Goal: Transaction & Acquisition: Purchase product/service

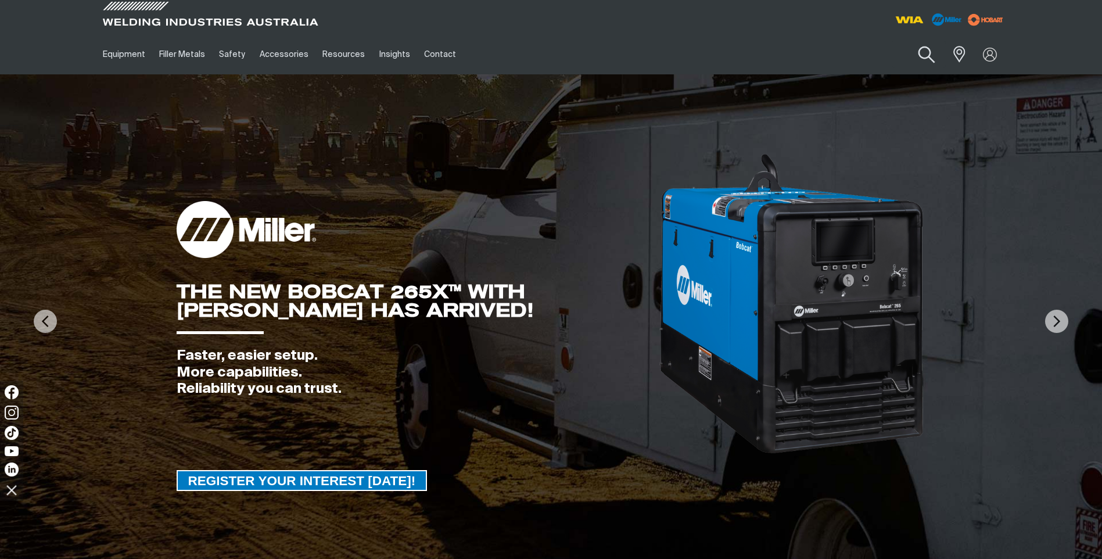
click at [921, 55] on button "Search products" at bounding box center [926, 54] width 47 height 33
click at [891, 49] on input "Search" at bounding box center [856, 54] width 179 height 26
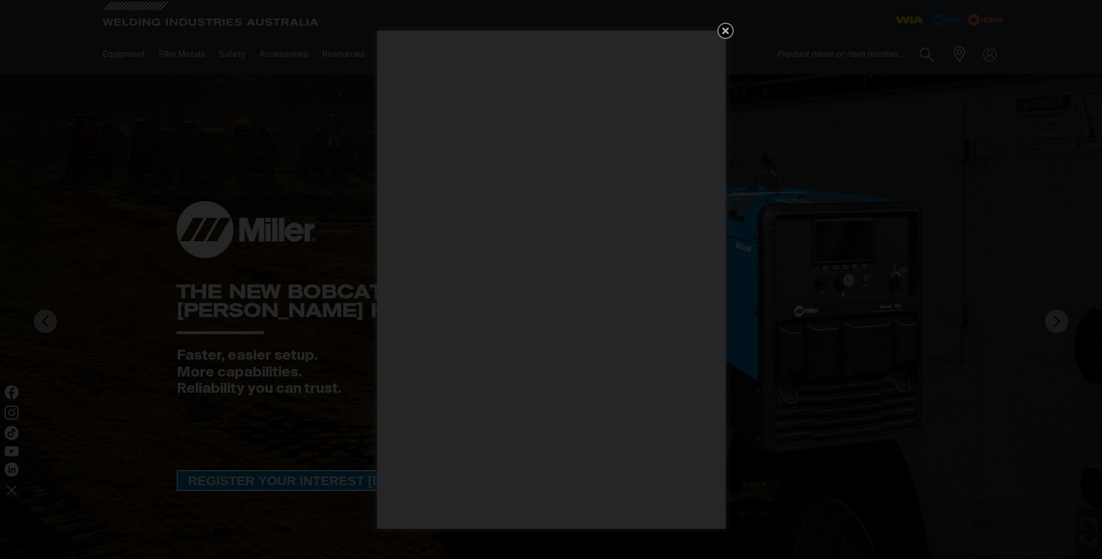
click at [735, 41] on div "Get 5 WIA Welding Guides Free!" at bounding box center [551, 279] width 1102 height 559
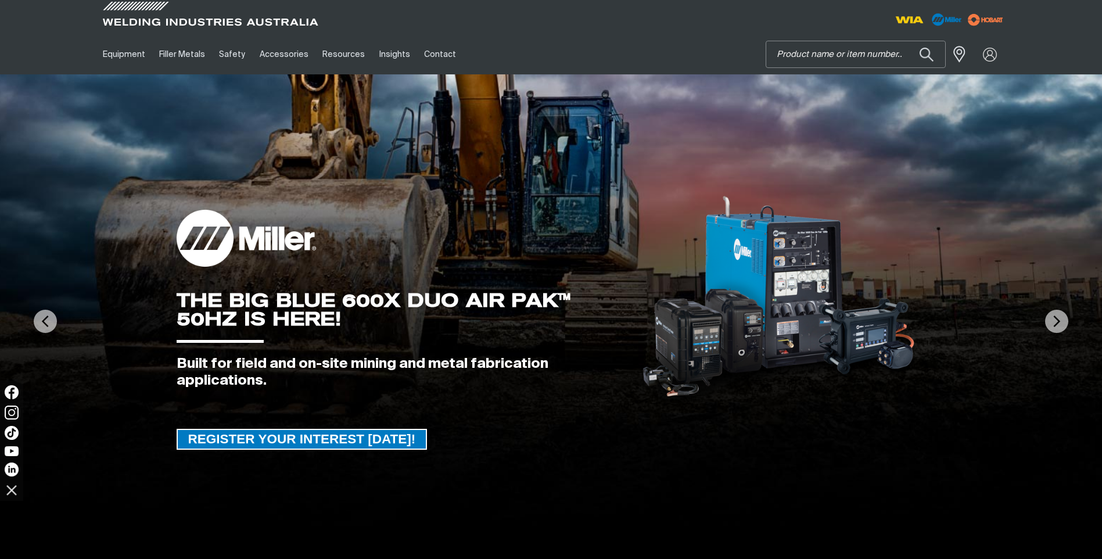
click at [801, 52] on input "Search" at bounding box center [856, 54] width 179 height 26
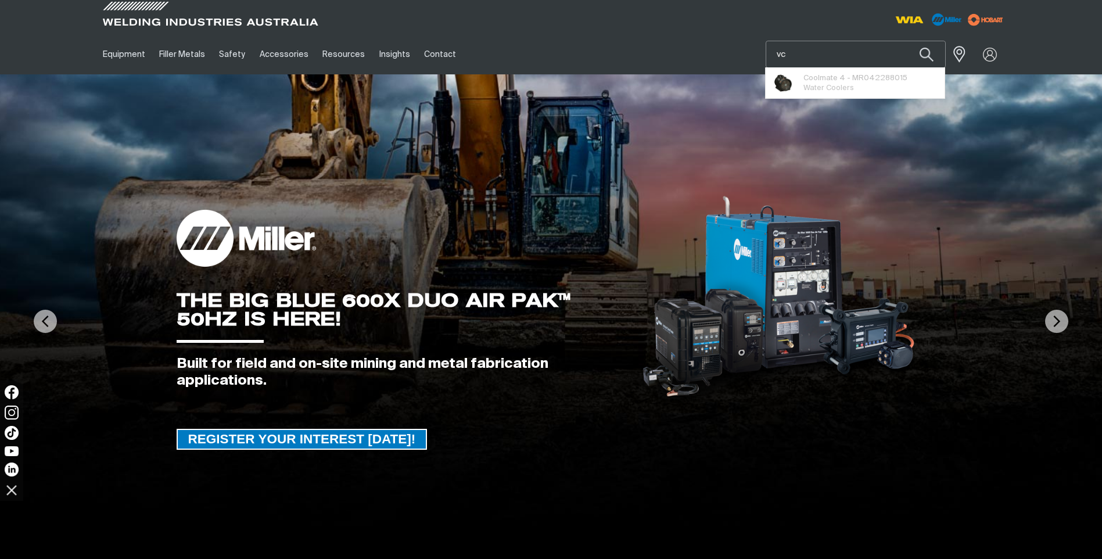
paste input "[PERSON_NAME]"
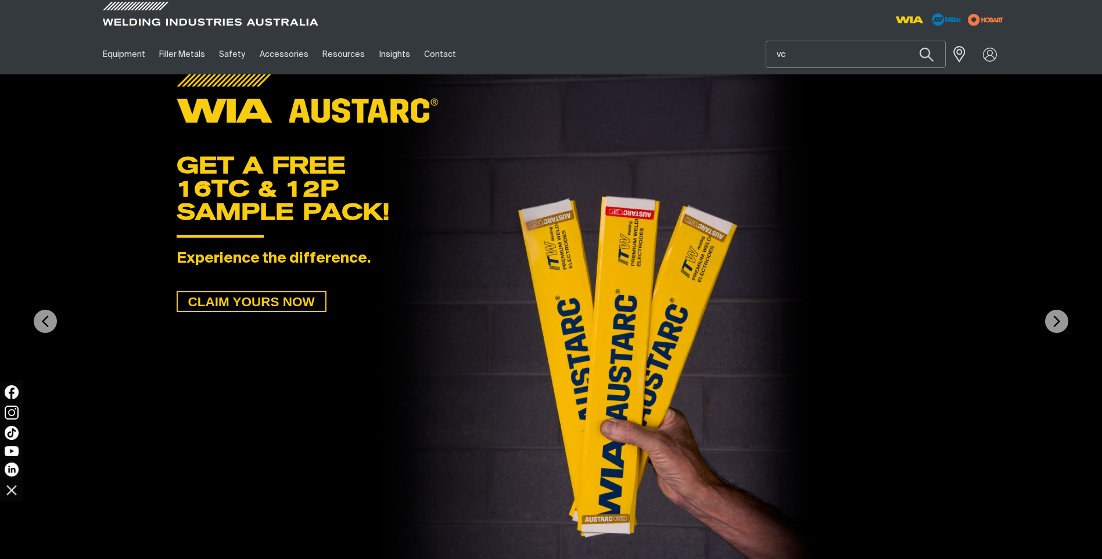
type input "v"
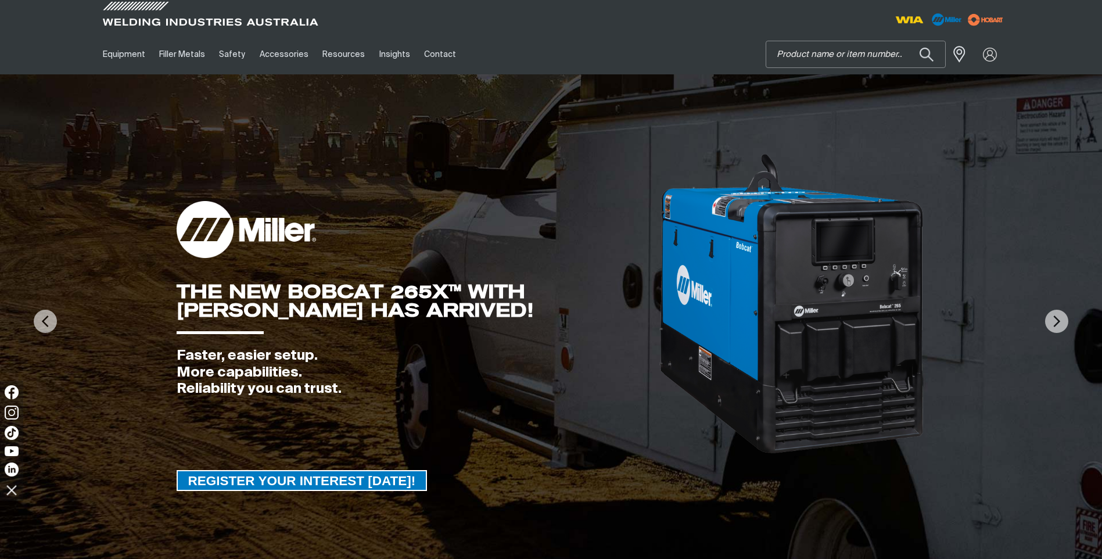
click at [889, 53] on input "Search" at bounding box center [856, 54] width 179 height 26
paste input "abrasocord 700 3.2mm"
type input "abrasocord 700 3.2mm"
click at [907, 41] on button "Search products" at bounding box center [927, 54] width 40 height 27
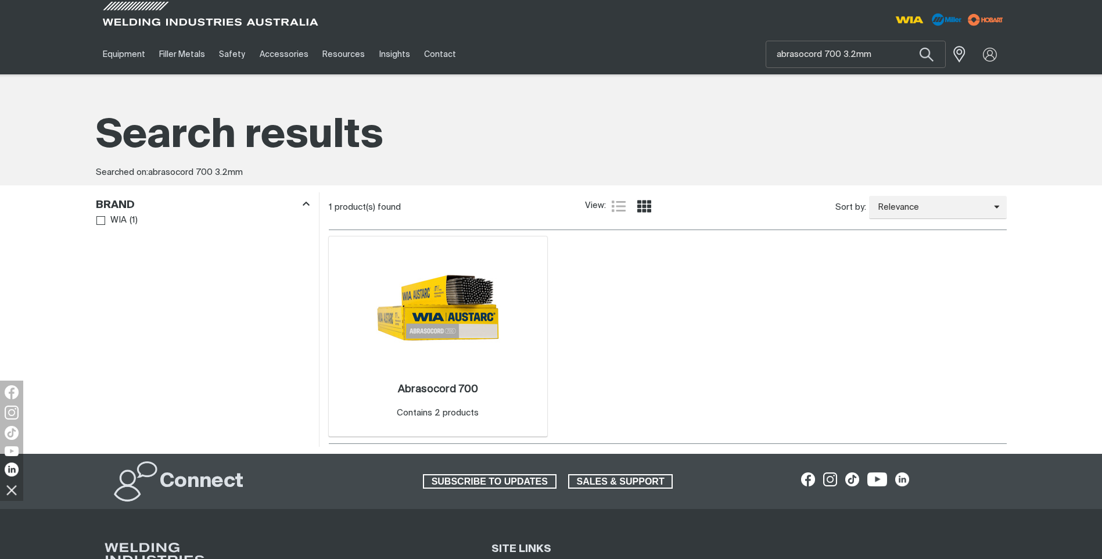
click at [462, 328] on img at bounding box center [438, 307] width 124 height 124
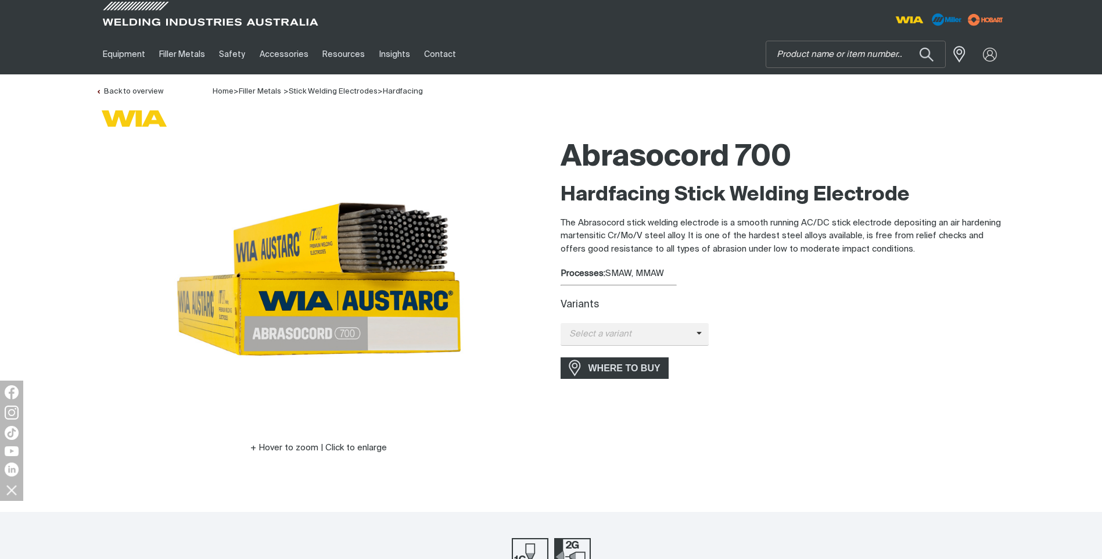
click at [610, 349] on div "Abrasocord 700 Hardfacing Stick Welding Electrode The Abrasocord stick welding …" at bounding box center [784, 310] width 446 height 355
click at [621, 332] on span "Select a variant" at bounding box center [629, 334] width 136 height 13
click at [650, 353] on span "Abrasocord 700 - 3.2mm" at bounding box center [635, 354] width 149 height 17
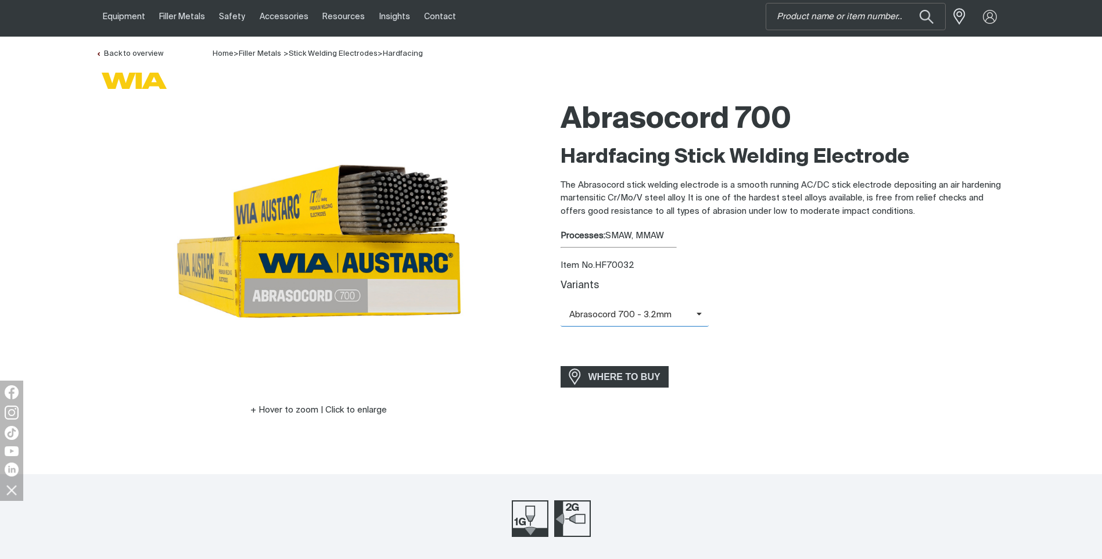
scroll to position [58, 0]
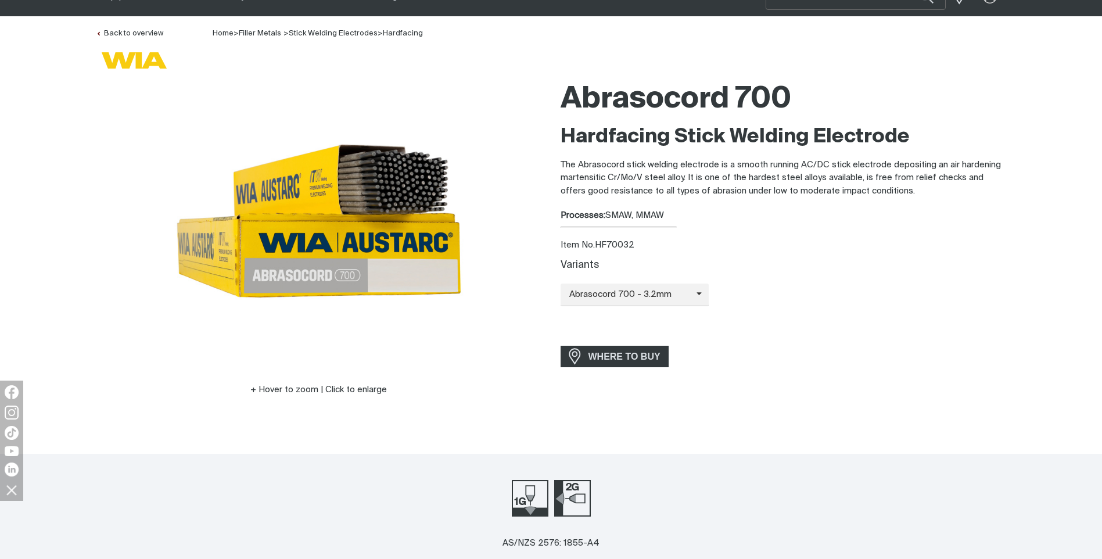
click at [789, 95] on h1 "Abrasocord 700" at bounding box center [784, 100] width 446 height 38
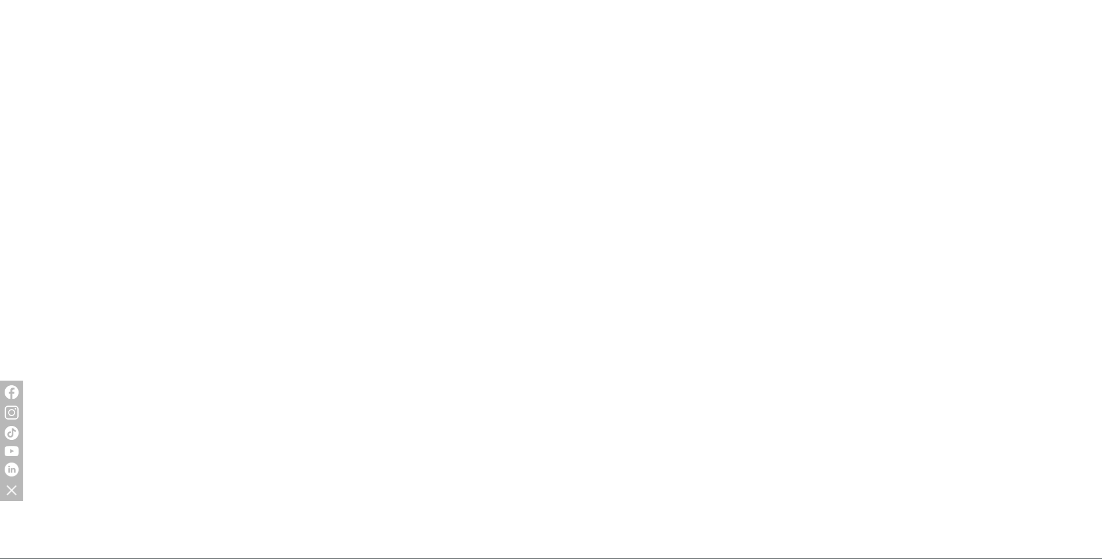
scroll to position [0, 0]
